Goal: Task Accomplishment & Management: Complete application form

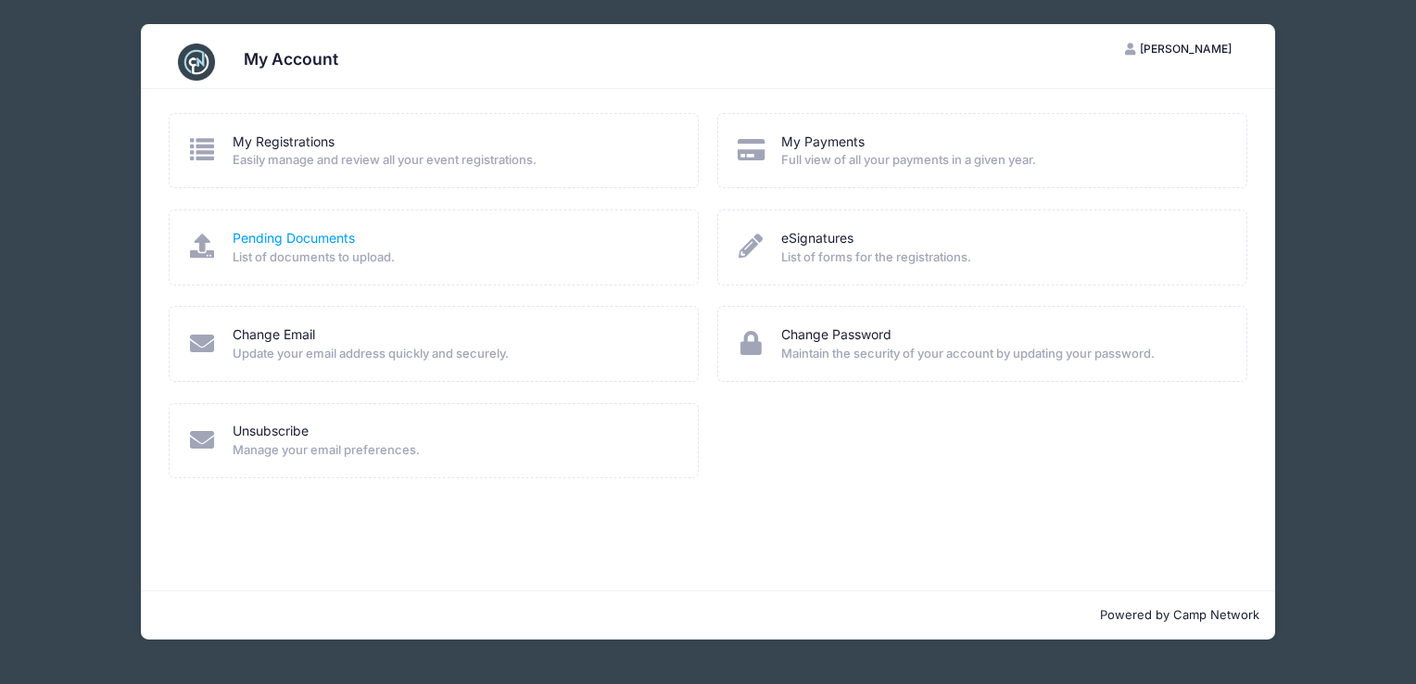
click at [304, 235] on link "Pending Documents" at bounding box center [294, 238] width 122 height 19
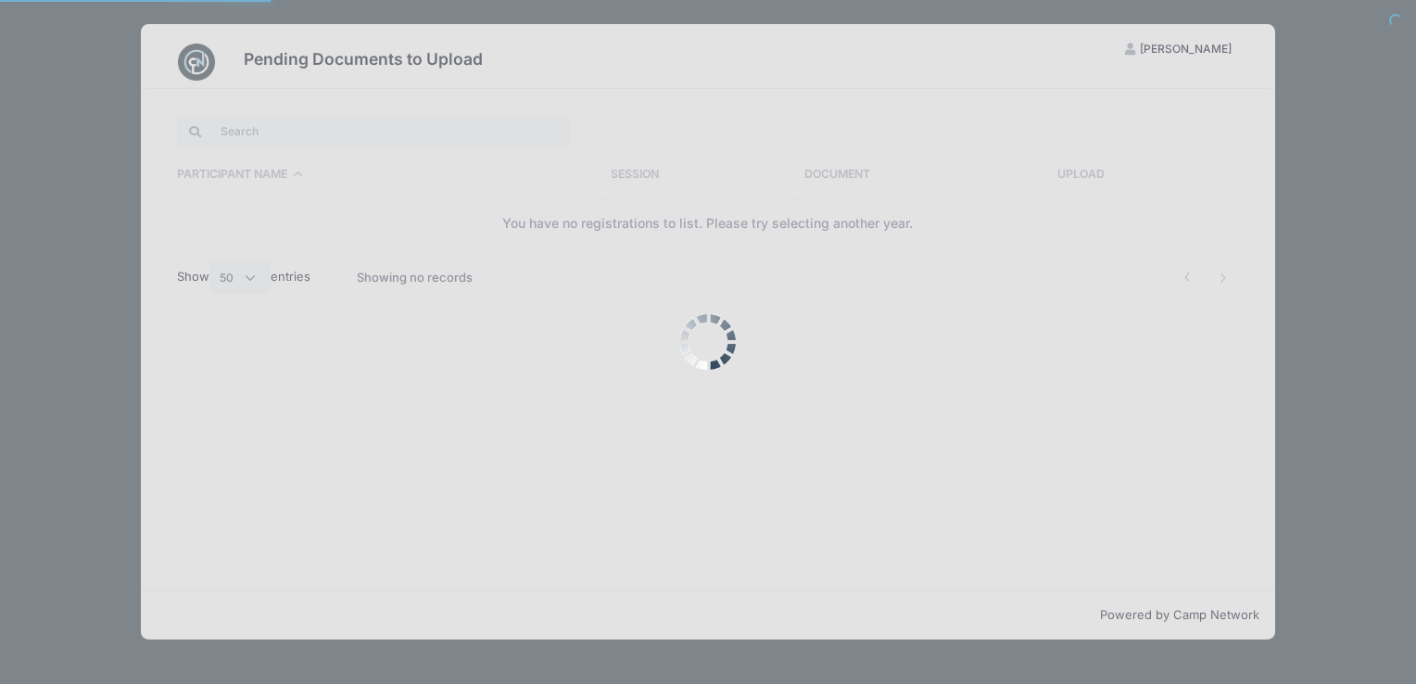
select select "50"
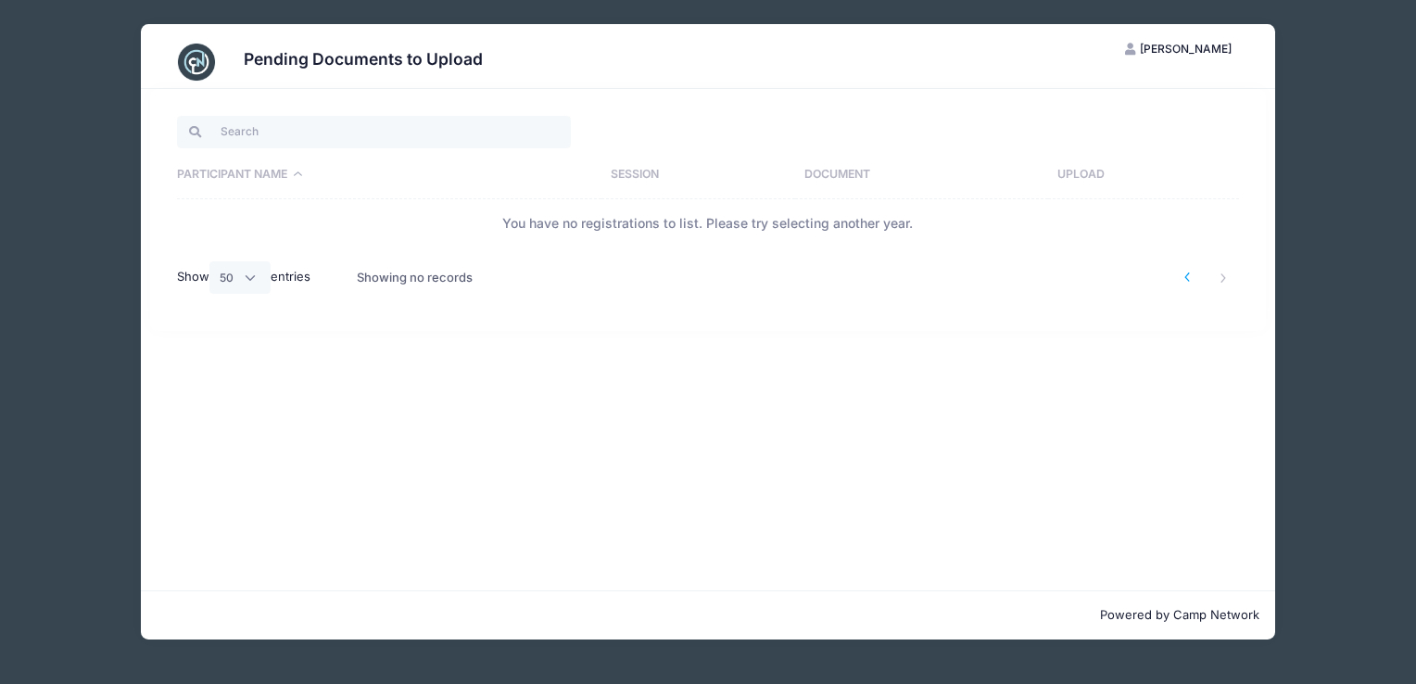
click at [1178, 271] on li at bounding box center [1187, 277] width 31 height 31
click at [1183, 278] on li at bounding box center [1187, 277] width 31 height 31
click at [1268, 276] on div "Participant Name Session Document Upload You have no registrations to list. Ple…" at bounding box center [707, 210] width 1133 height 242
click at [1315, 279] on div "Pending Documents to Upload AL Andrew Lynch My Account Logout Participant Name …" at bounding box center [708, 331] width 1360 height 663
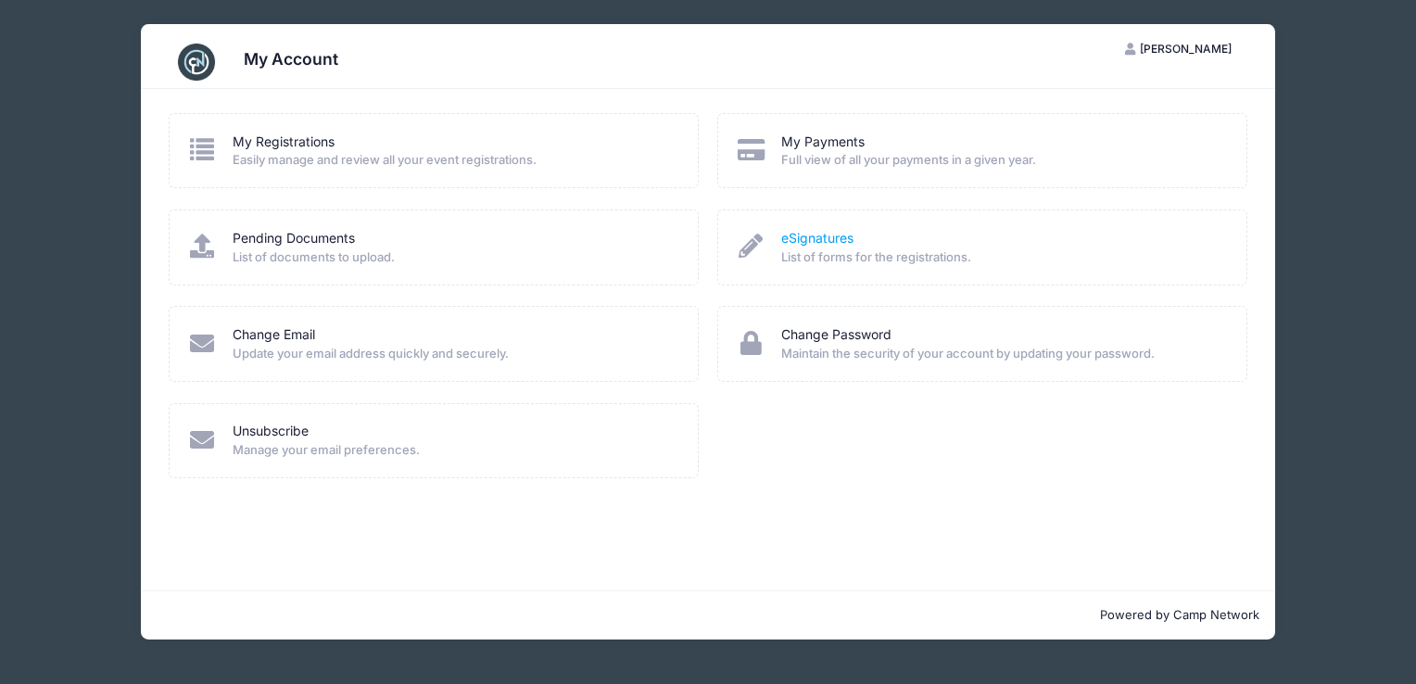
click at [825, 233] on link "eSignatures" at bounding box center [817, 238] width 72 height 19
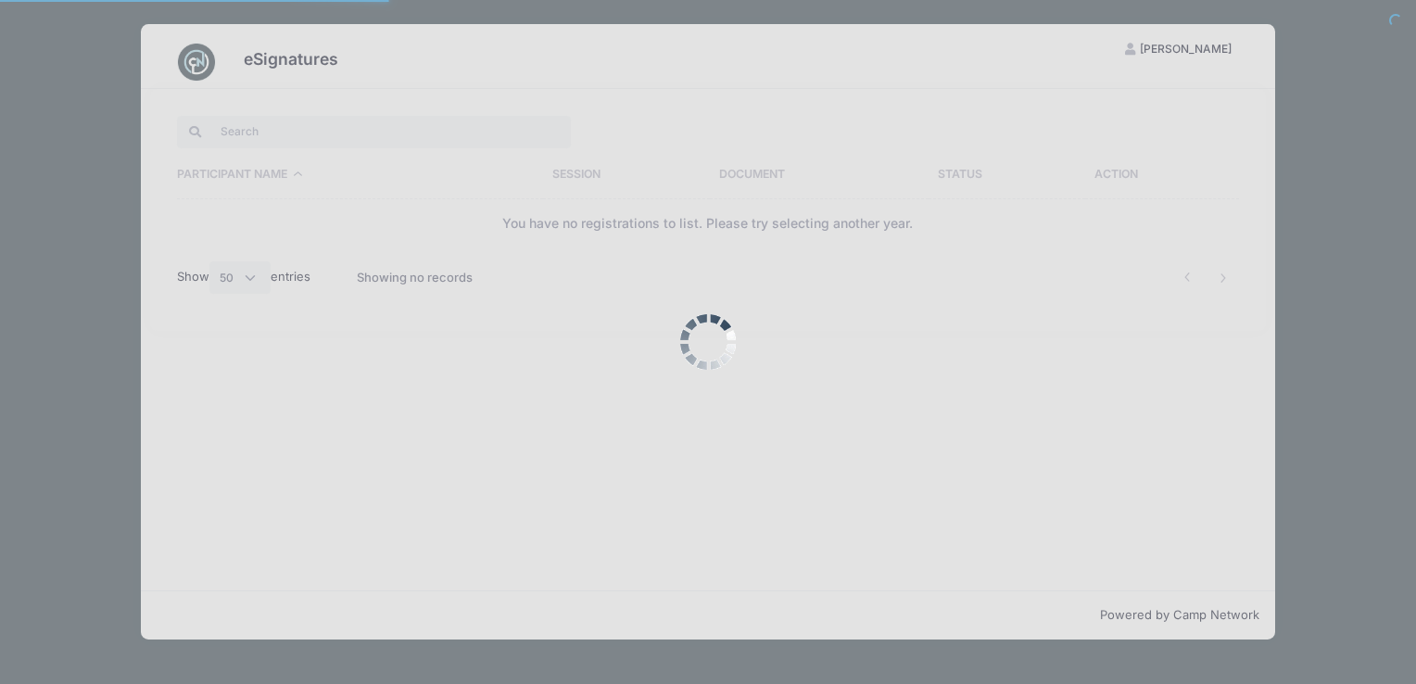
select select "50"
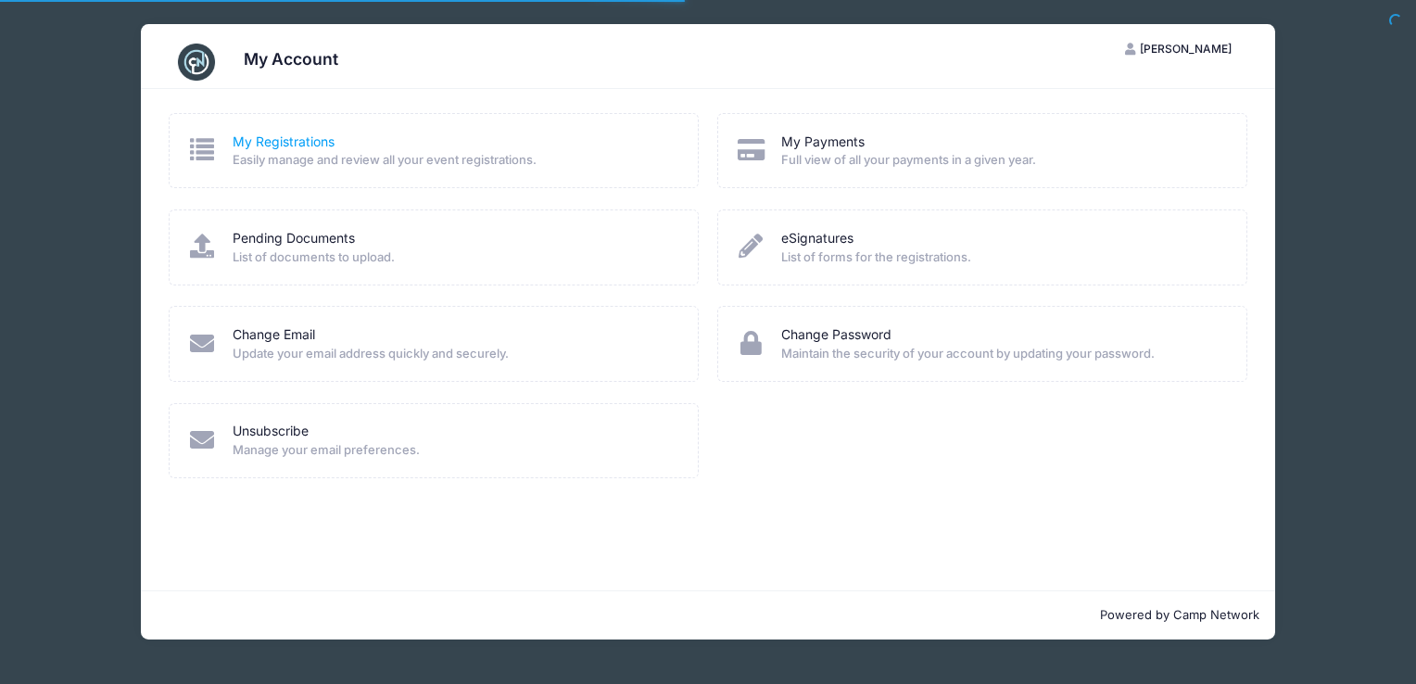
click at [278, 141] on link "My Registrations" at bounding box center [284, 141] width 102 height 19
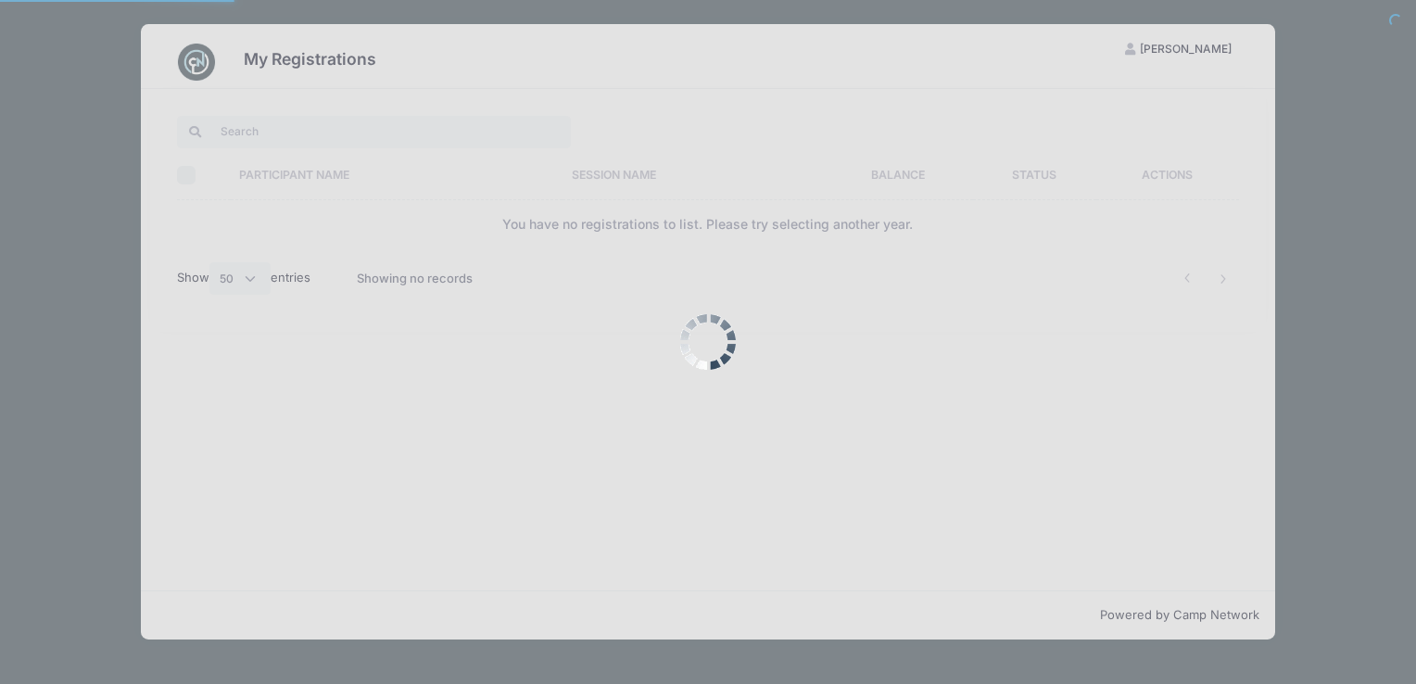
select select "50"
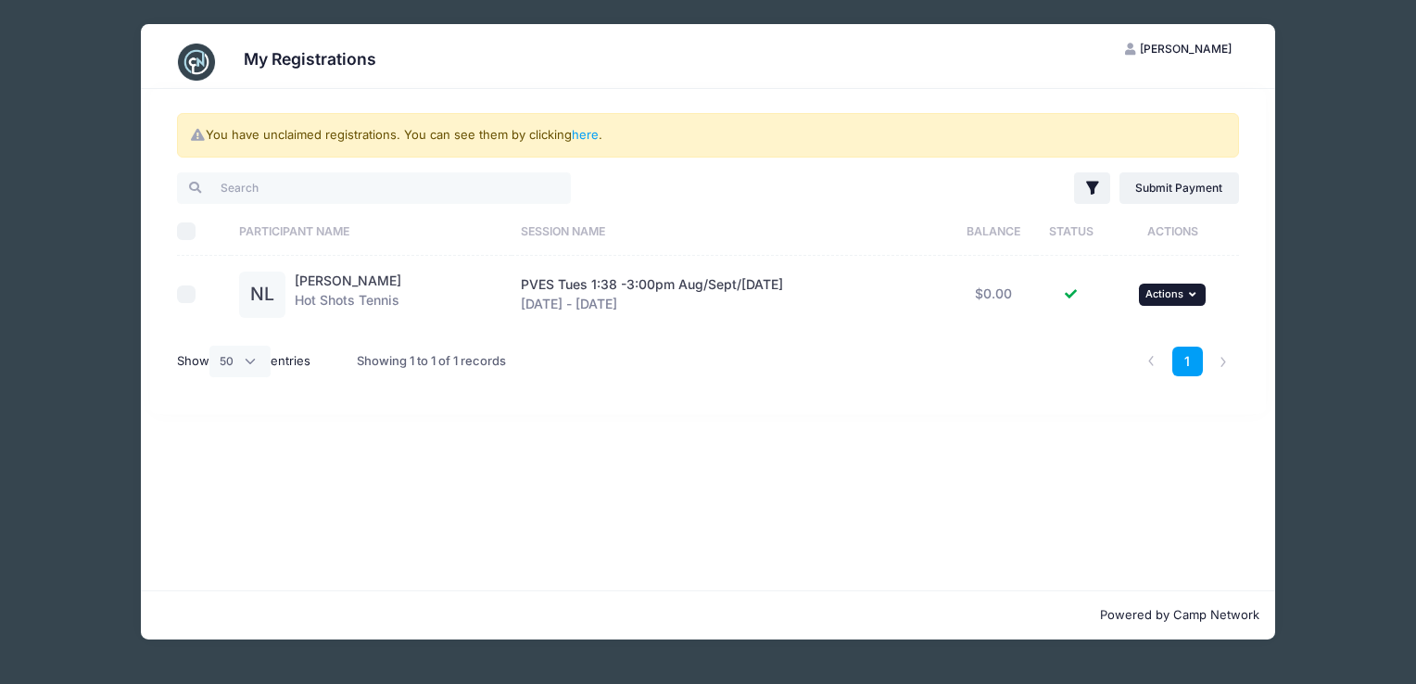
click at [1181, 296] on span "Actions" at bounding box center [1164, 293] width 38 height 13
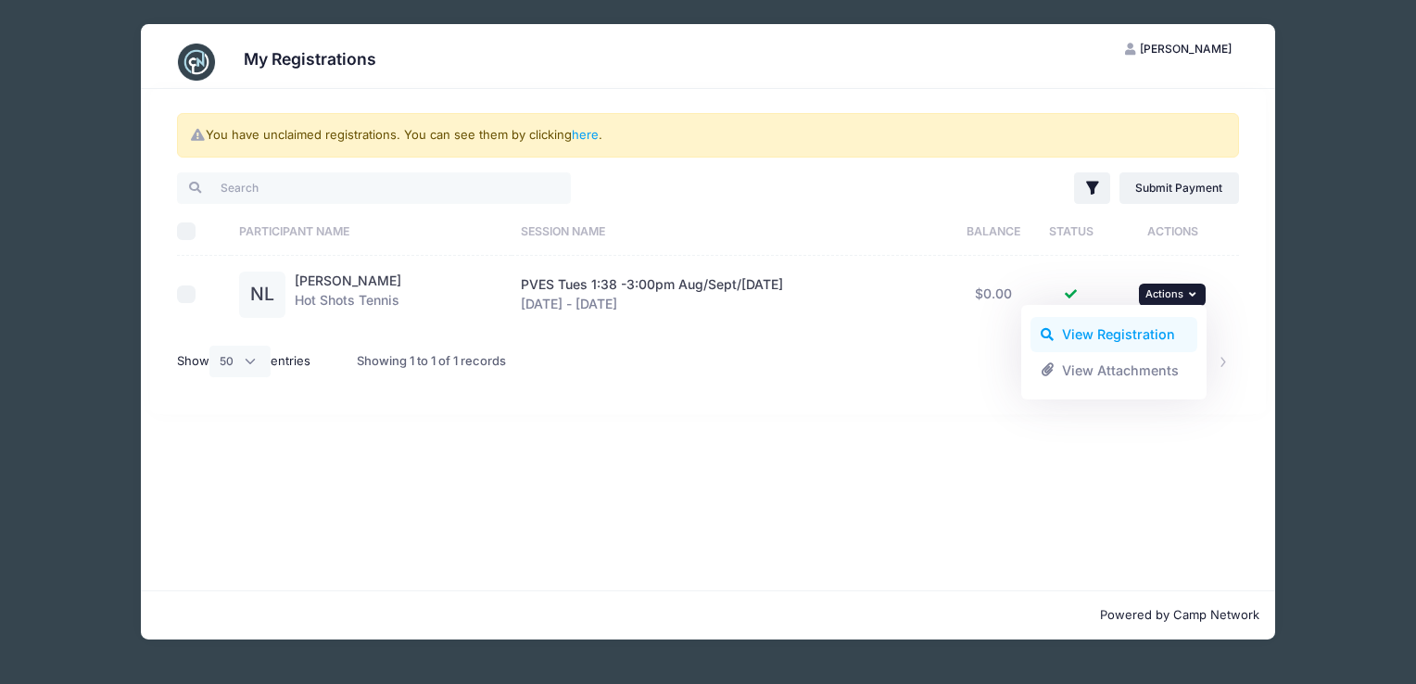
click at [1116, 334] on link "View Registration" at bounding box center [1114, 334] width 168 height 35
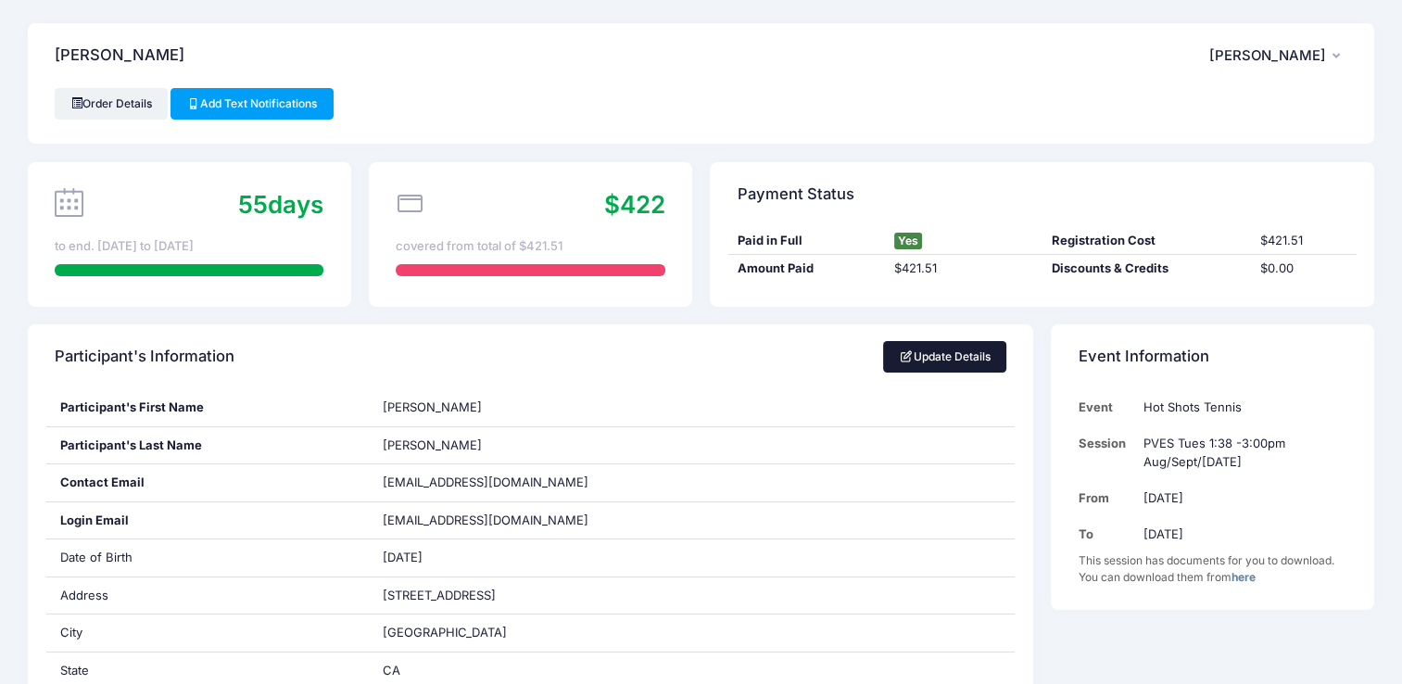
click at [938, 360] on link "Update Details" at bounding box center [944, 356] width 123 height 31
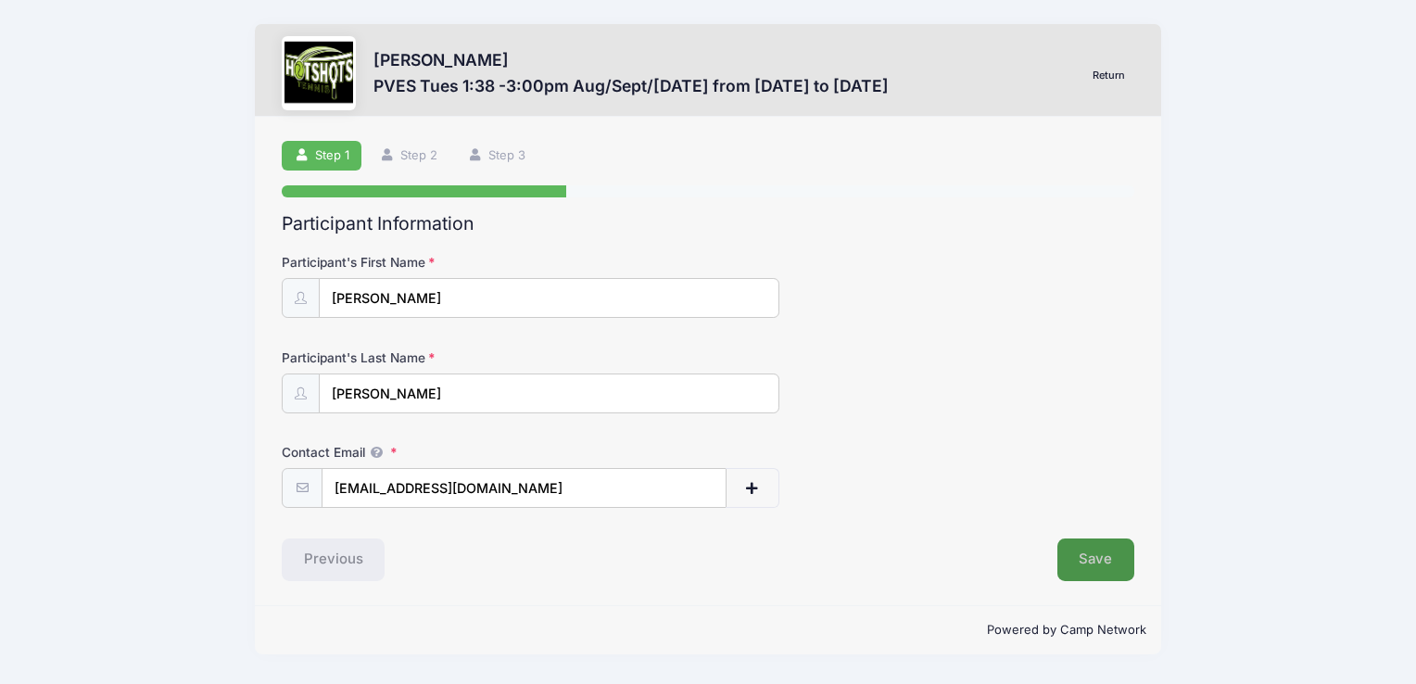
click at [1069, 554] on button "Save" at bounding box center [1096, 559] width 78 height 43
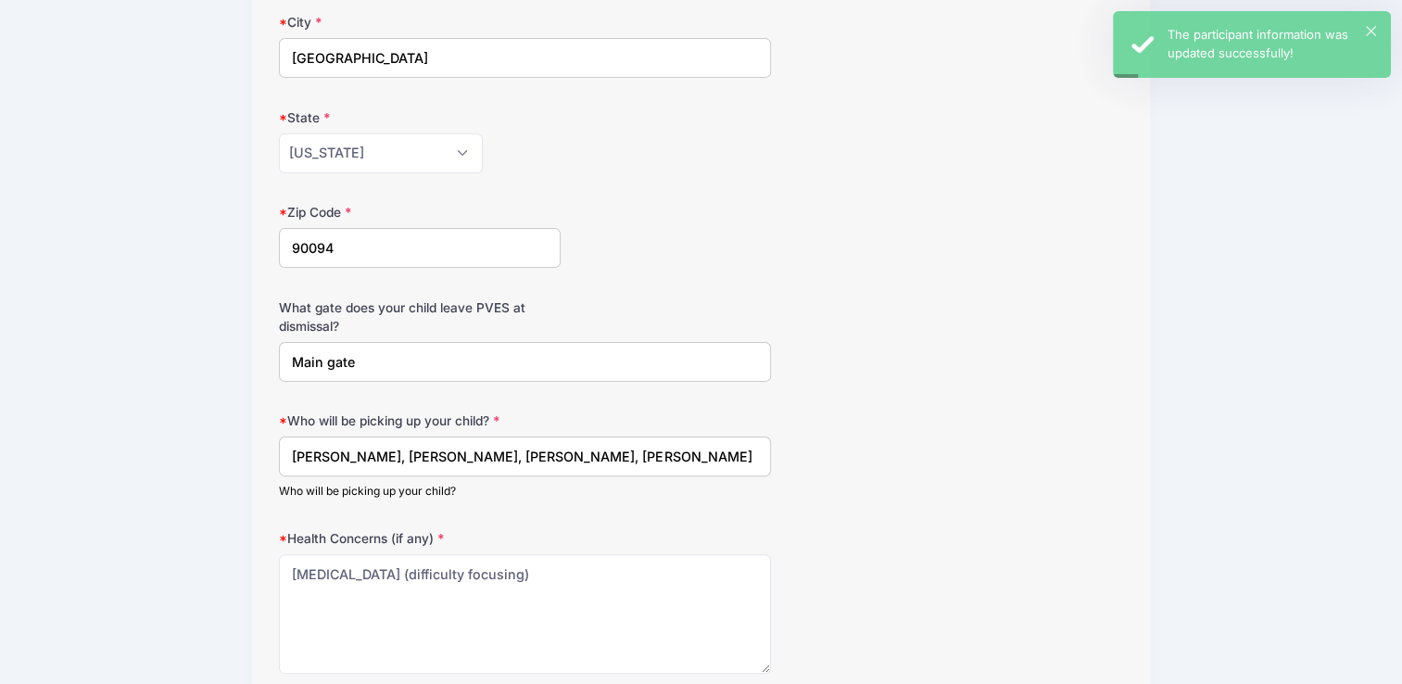
scroll to position [463, 0]
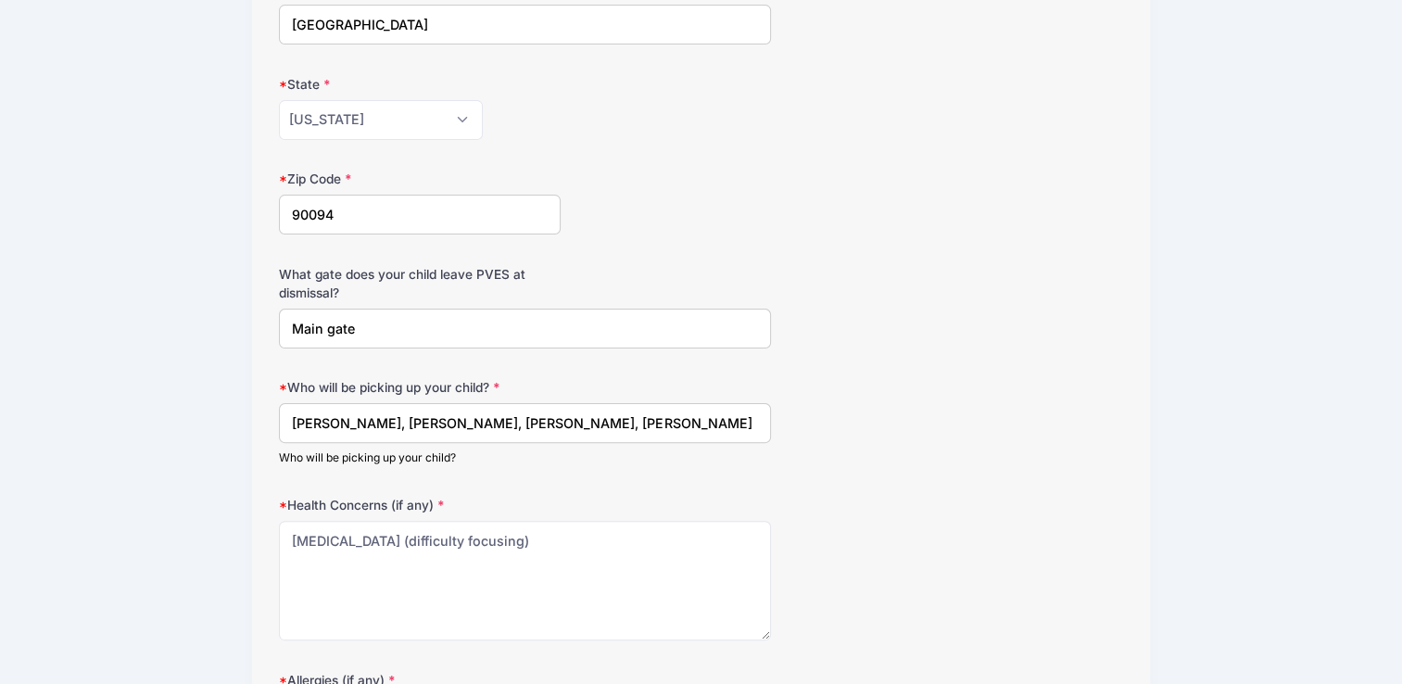
drag, startPoint x: 371, startPoint y: 324, endPoint x: 274, endPoint y: 326, distance: 96.4
click at [274, 326] on div "Step 2 /7 Return Step 1 Step 2 Step 3 Participant Information Participant's Fir…" at bounding box center [701, 283] width 898 height 1258
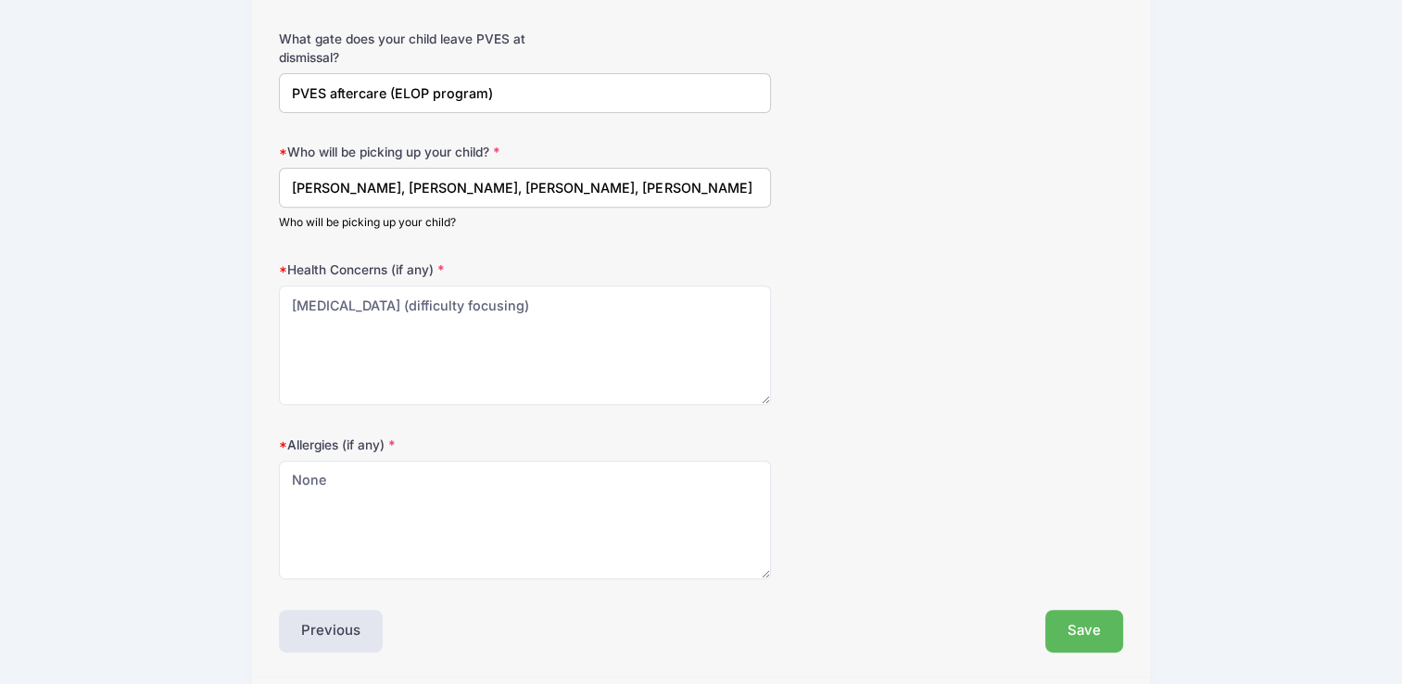
scroll to position [667, 0]
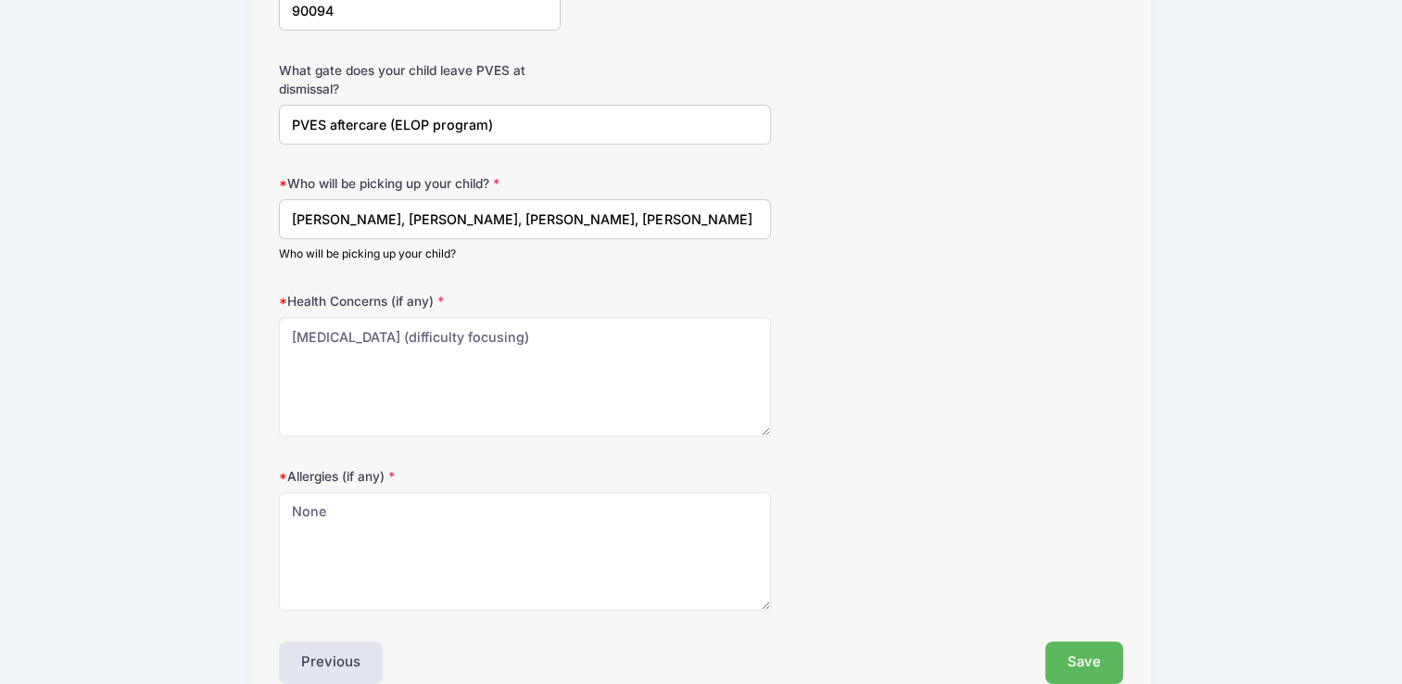
type input "PVES aftercare (ELOP program)"
click at [296, 219] on input "[PERSON_NAME], [PERSON_NAME], [PERSON_NAME], [PERSON_NAME]" at bounding box center [525, 219] width 492 height 40
type input "Return [PERSON_NAME] to PVES ELOP aftercare. Alternative: [PERSON_NAME], [PERSO…"
click at [1096, 646] on button "Save" at bounding box center [1084, 662] width 78 height 43
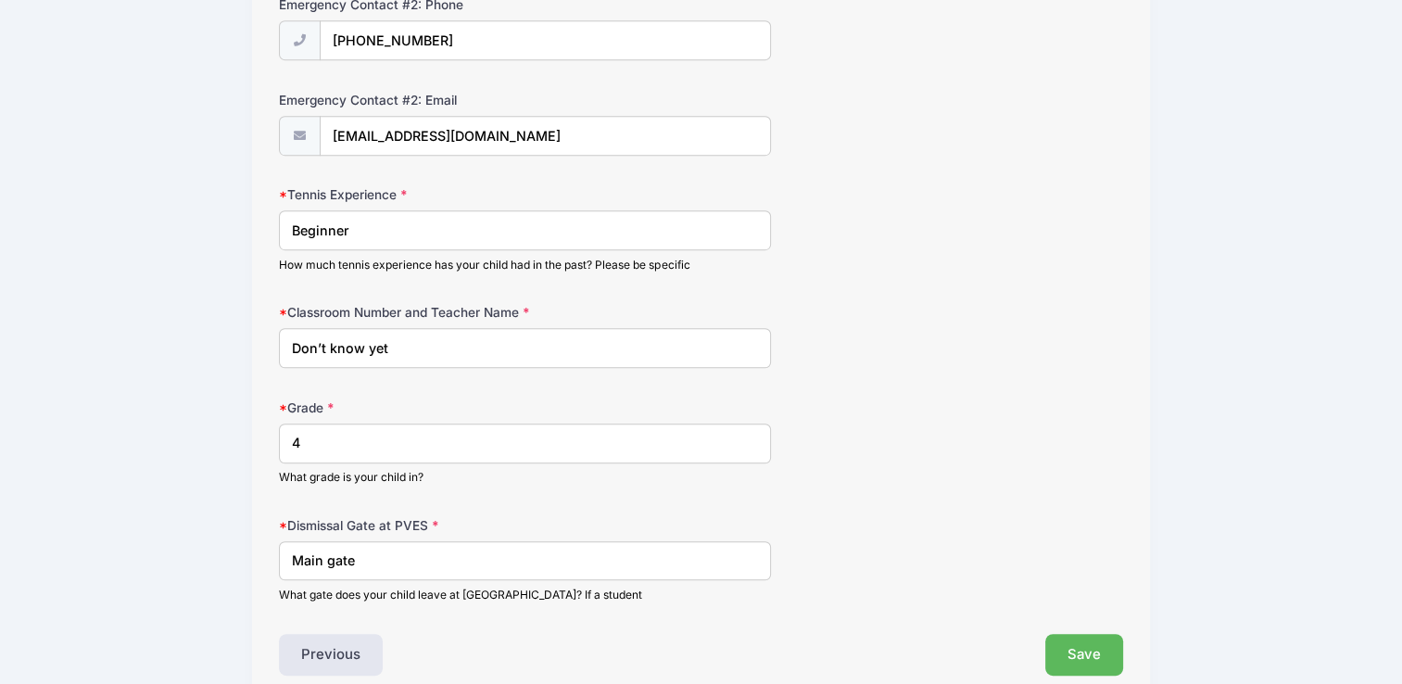
scroll to position [926, 0]
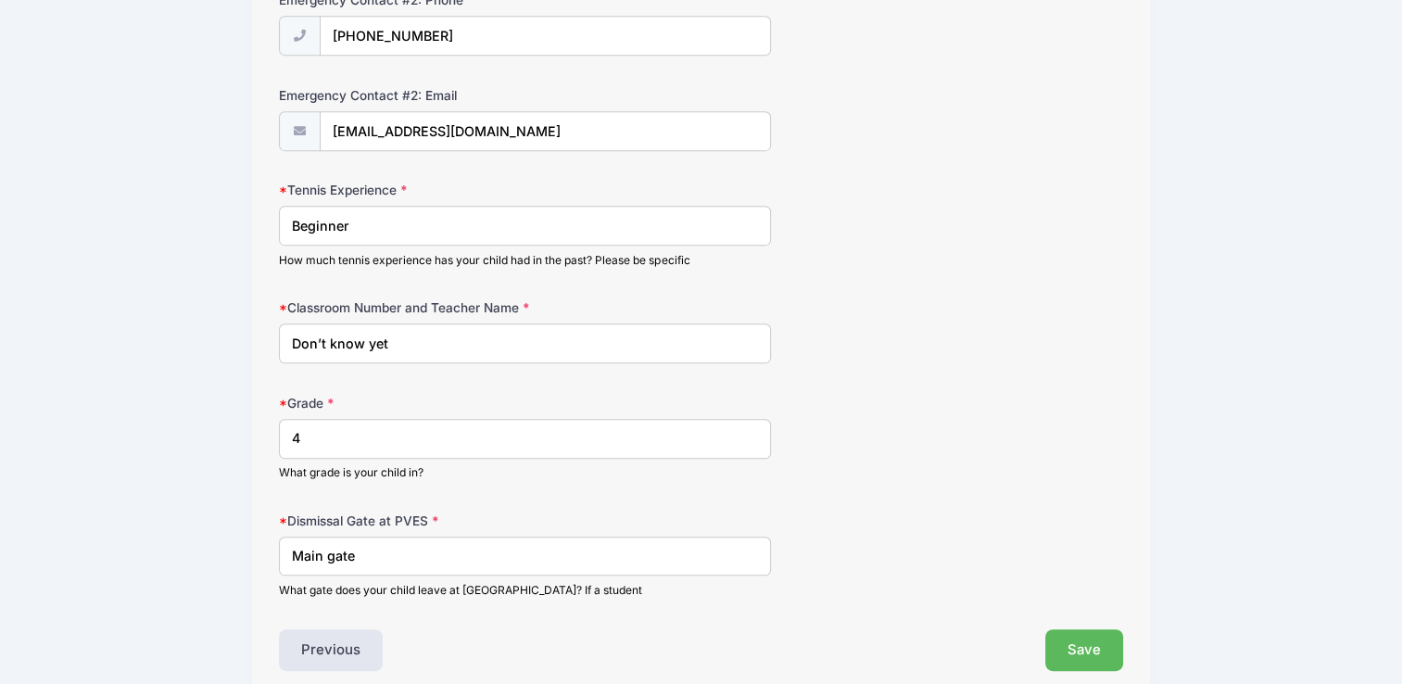
drag, startPoint x: 402, startPoint y: 346, endPoint x: 266, endPoint y: 343, distance: 136.2
type input "f"
type input "1"
type input "Room 10 - [PERSON_NAME]"
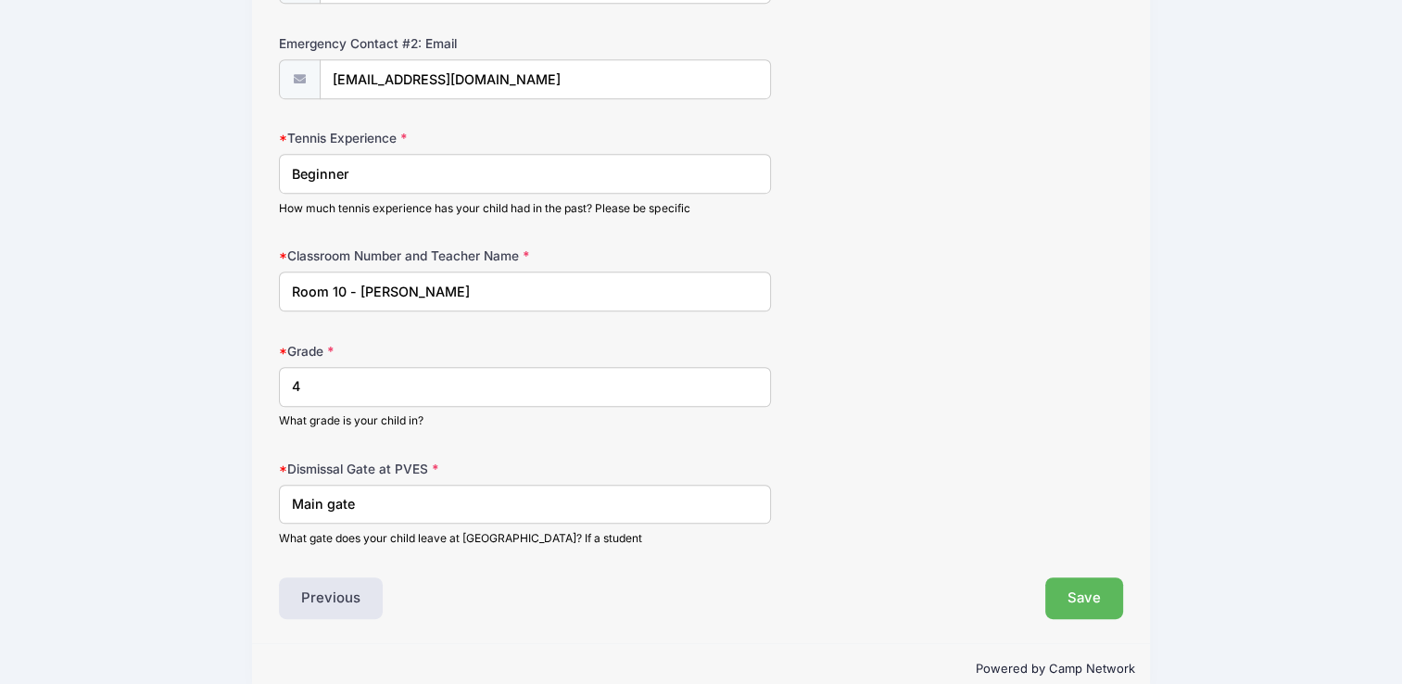
scroll to position [1004, 0]
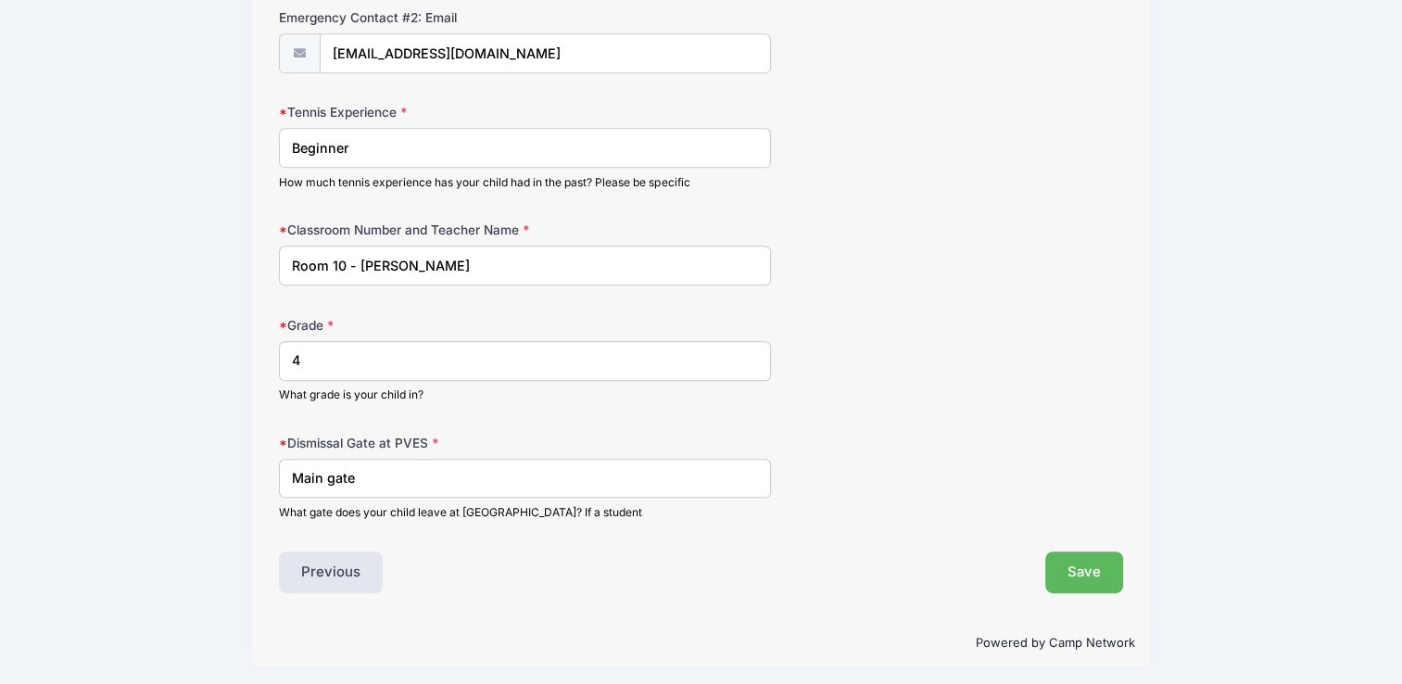
click at [422, 476] on input "Main gate" at bounding box center [525, 479] width 492 height 40
type input "Main gate or ELOP program"
click at [1067, 576] on button "Save" at bounding box center [1084, 572] width 78 height 43
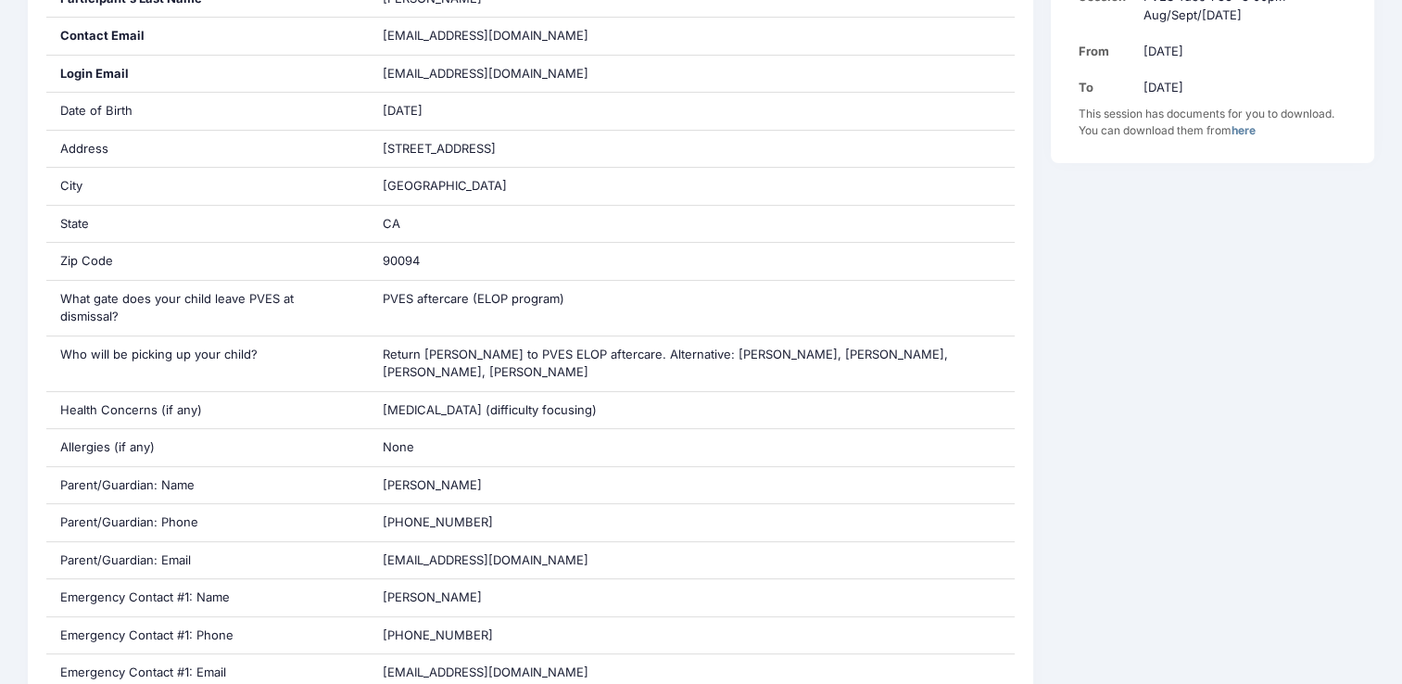
scroll to position [185, 0]
